Goal: Information Seeking & Learning: Learn about a topic

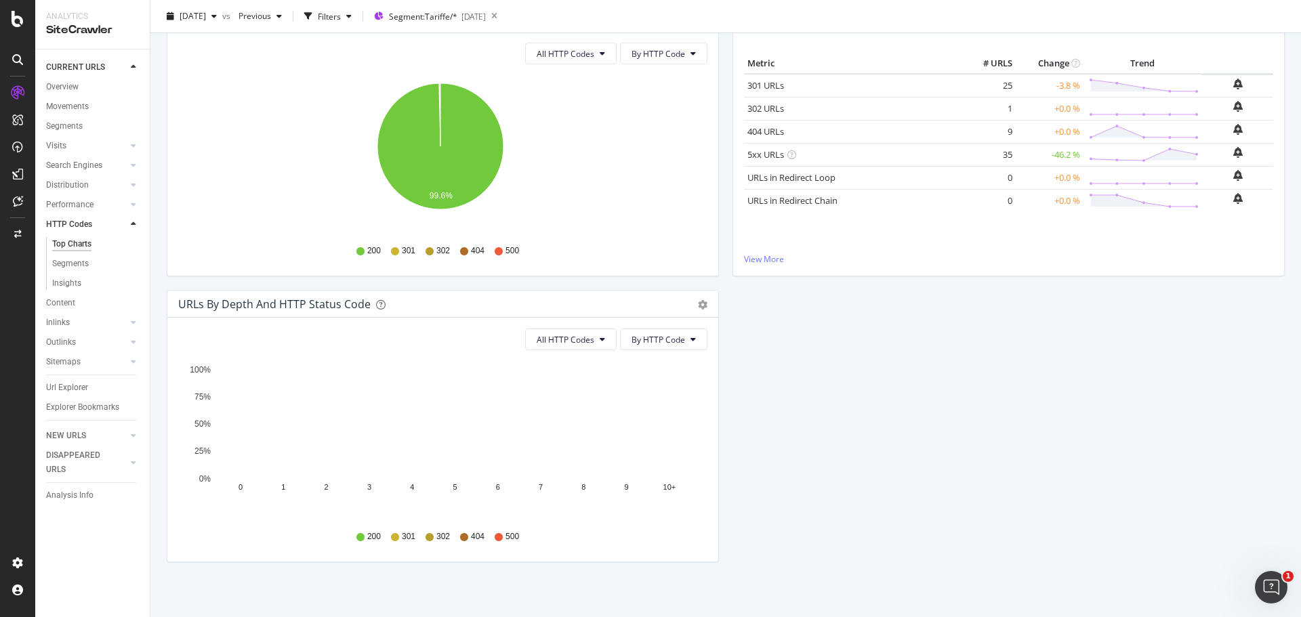
scroll to position [185, 0]
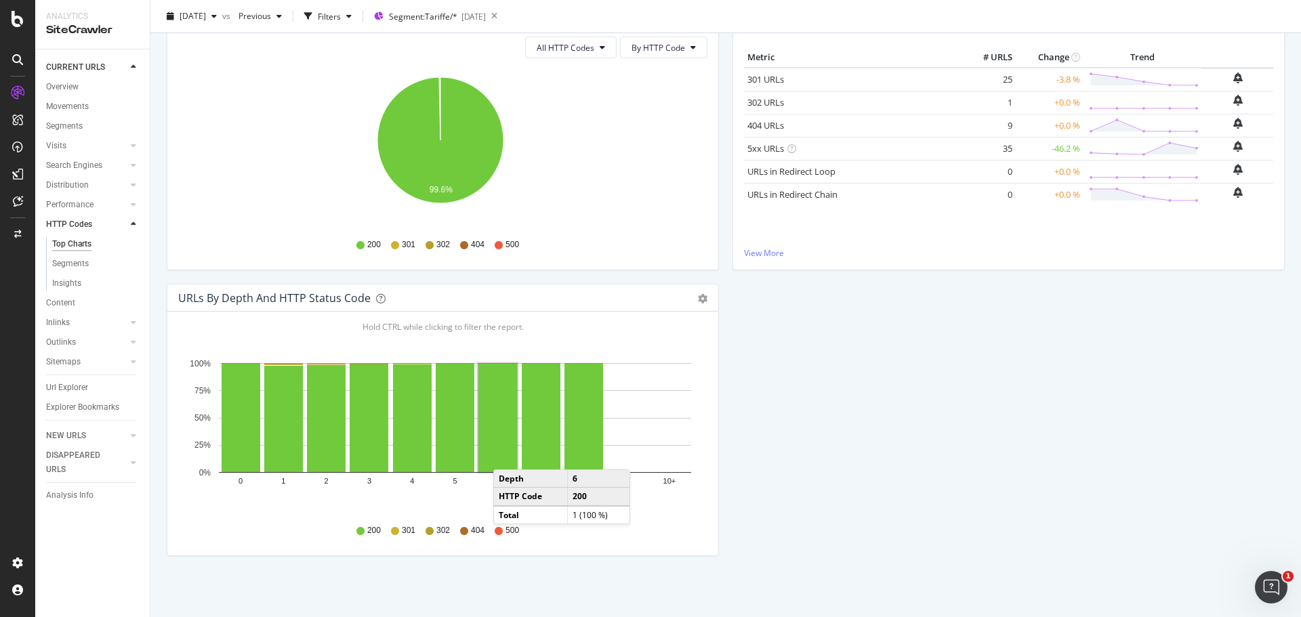
click at [483, 589] on div "2xx URLs 19,346 +0.4 % View Details 3xx URLs 26 -3.7 % View Details 4xx URLs 9 …" at bounding box center [726, 252] width 1118 height 729
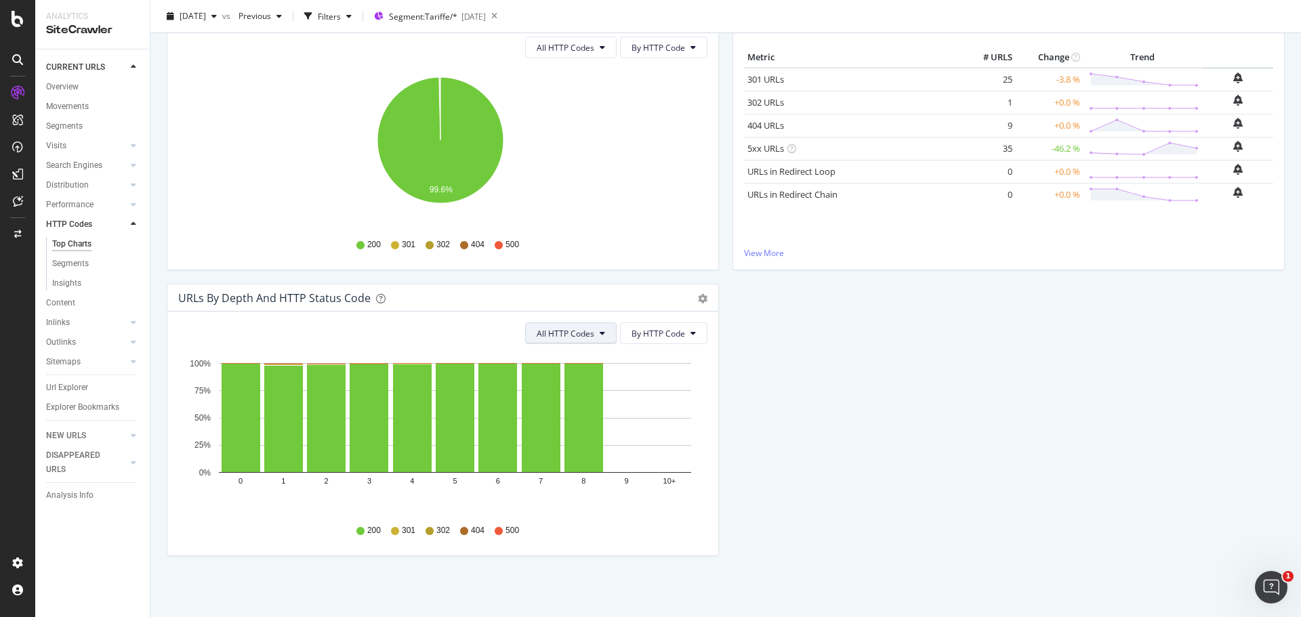
scroll to position [0, 0]
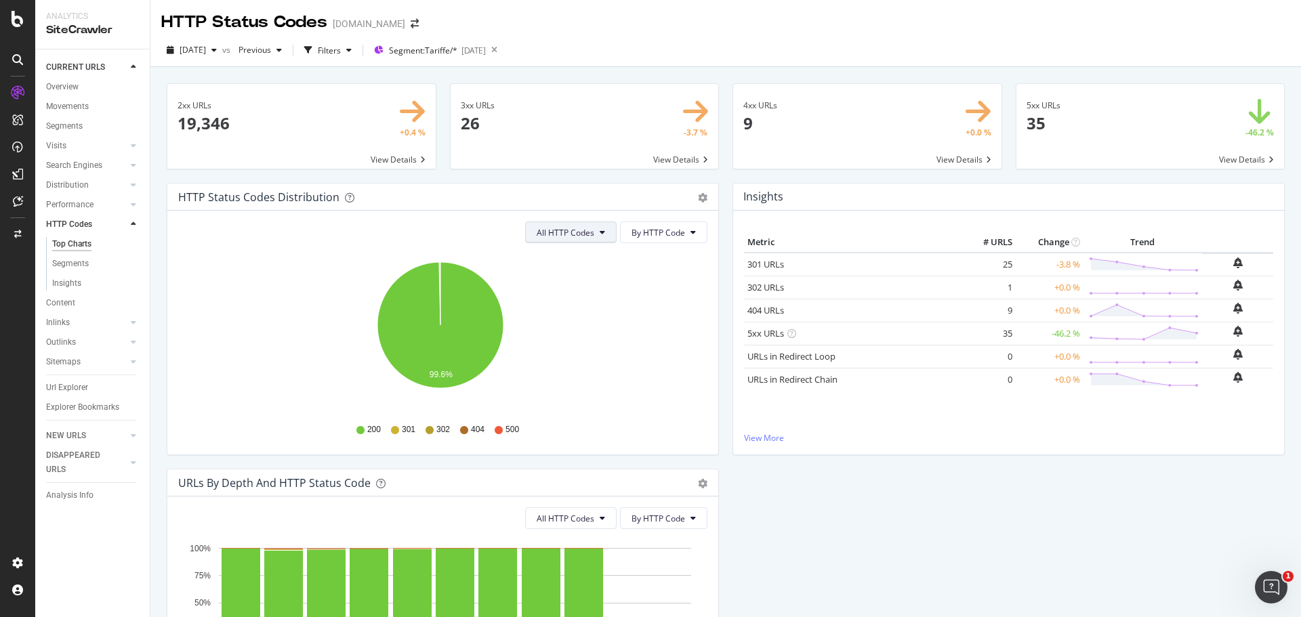
click at [579, 234] on span "All HTTP Codes" at bounding box center [566, 233] width 58 height 12
click at [565, 385] on span "5xx family" at bounding box center [568, 385] width 68 height 12
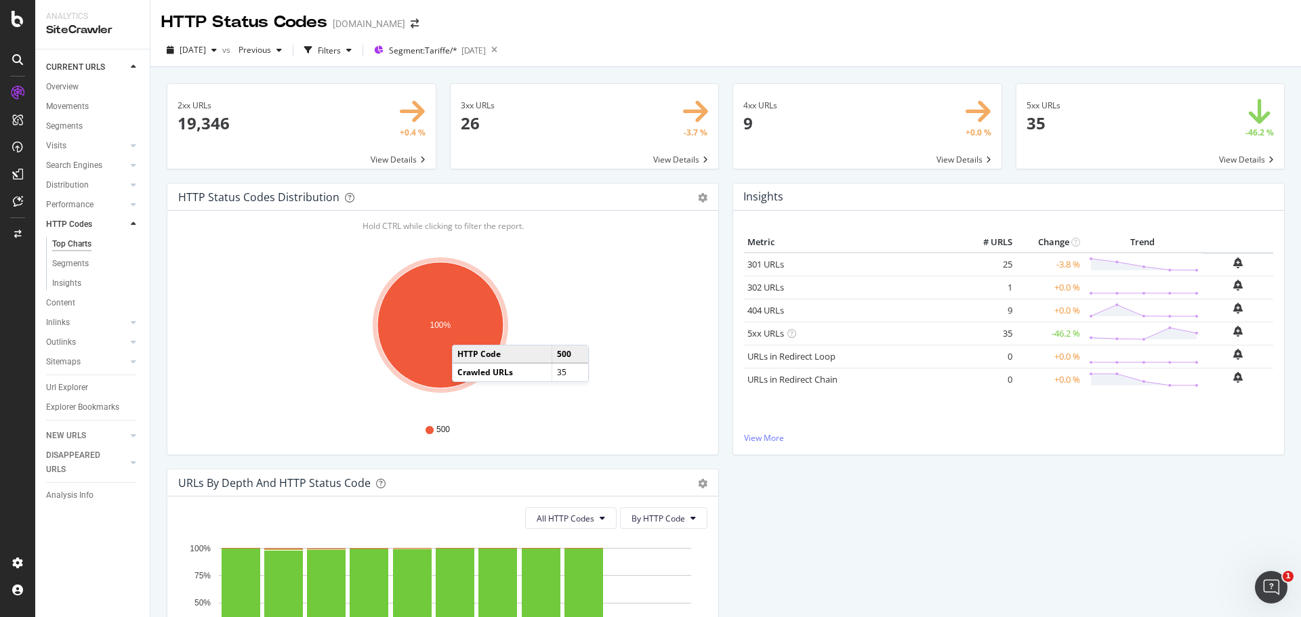
click at [465, 331] on ellipse "A chart." at bounding box center [440, 325] width 126 height 126
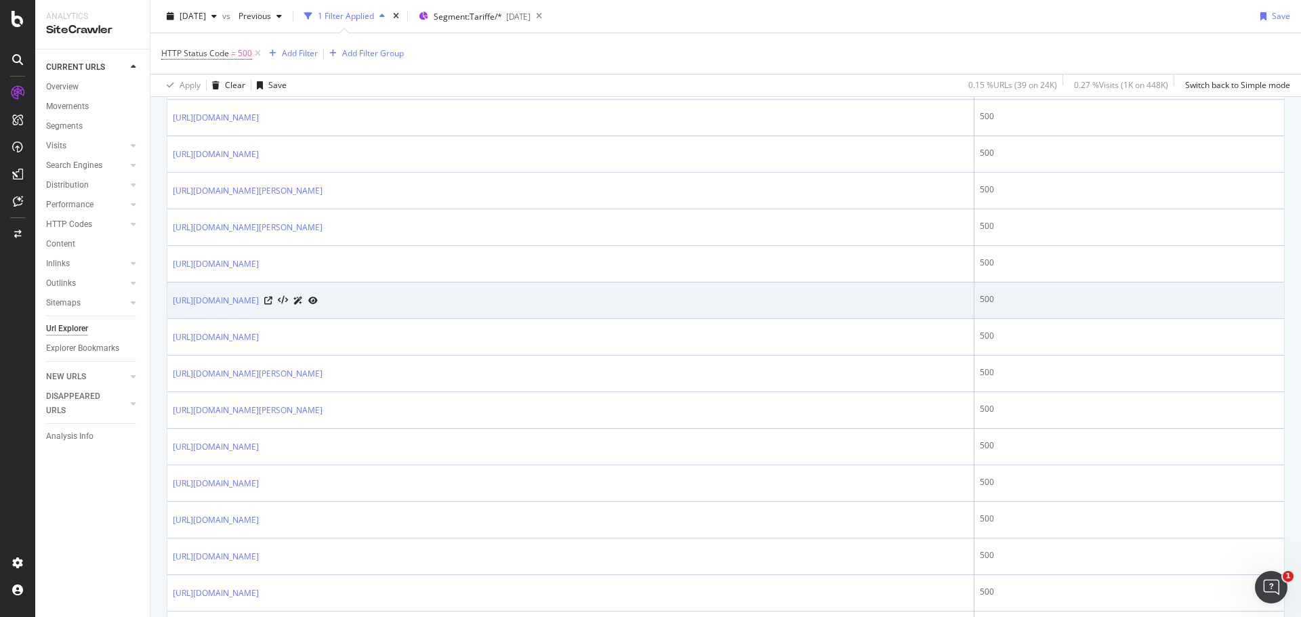
scroll to position [1084, 0]
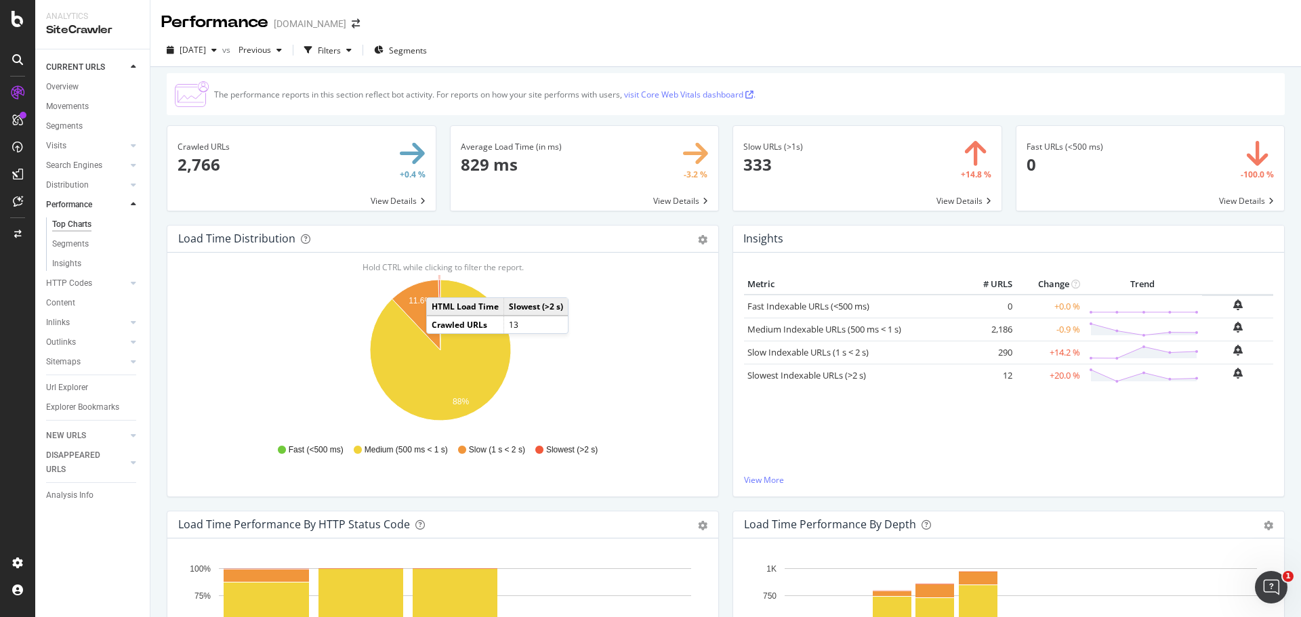
click at [440, 284] on icon "A chart." at bounding box center [439, 315] width 2 height 70
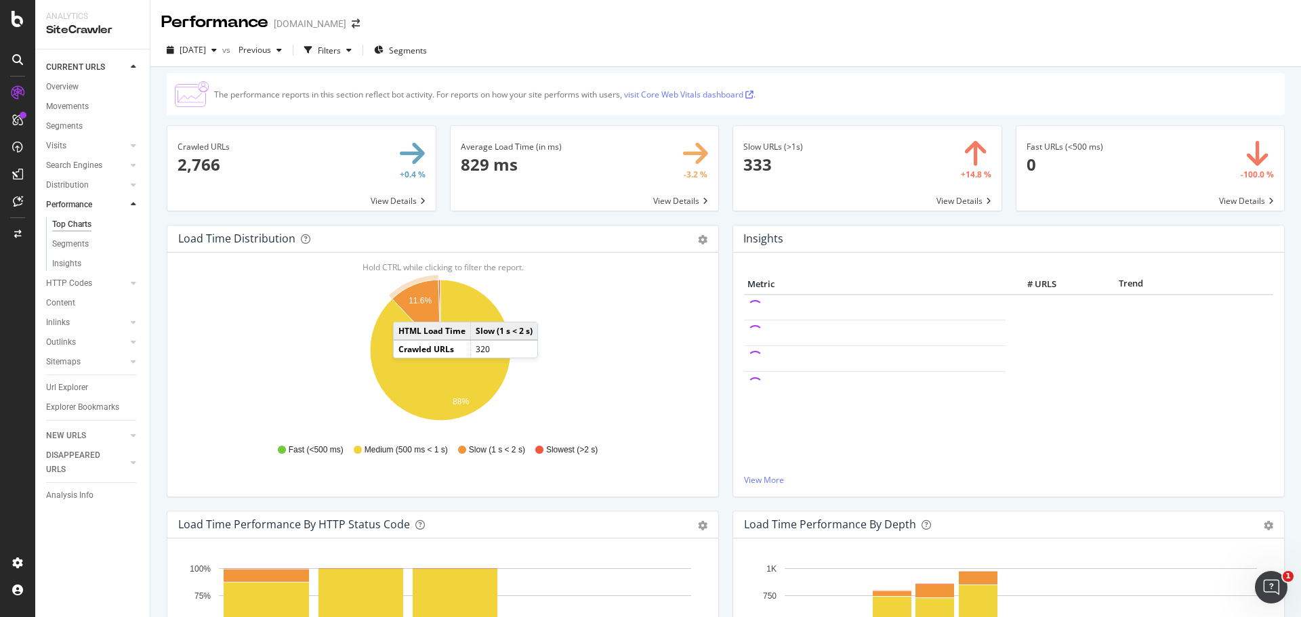
click at [411, 304] on text "11.6%" at bounding box center [420, 300] width 23 height 9
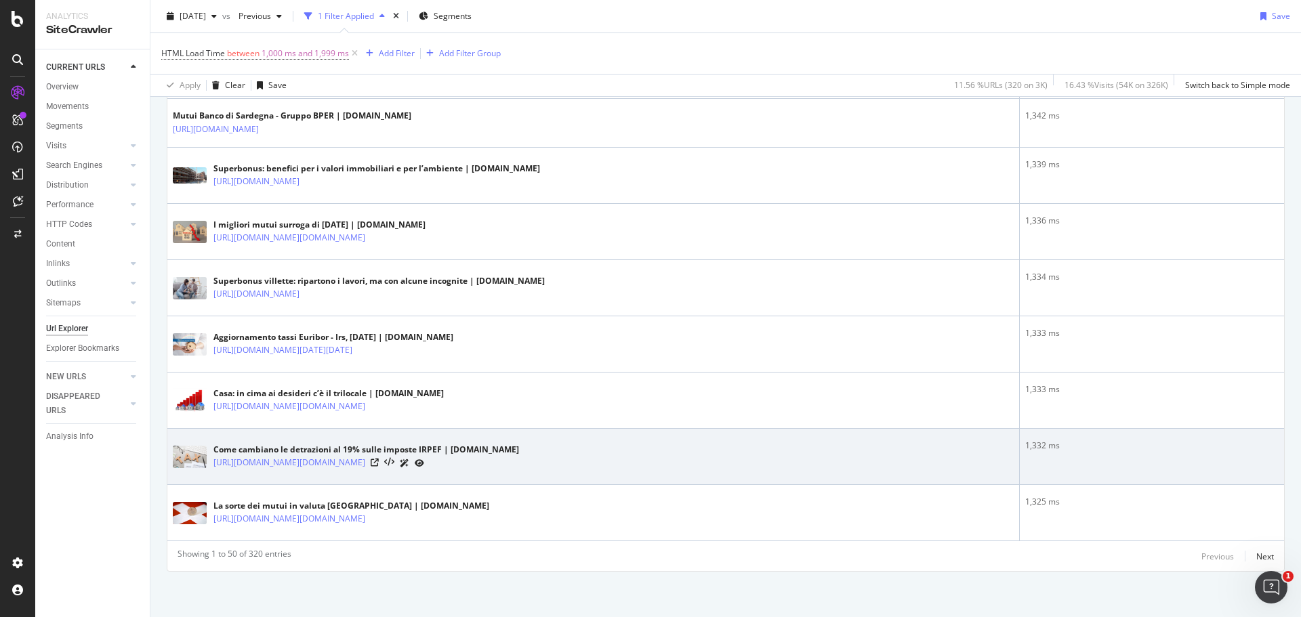
scroll to position [2665, 0]
